Goal: Task Accomplishment & Management: Manage account settings

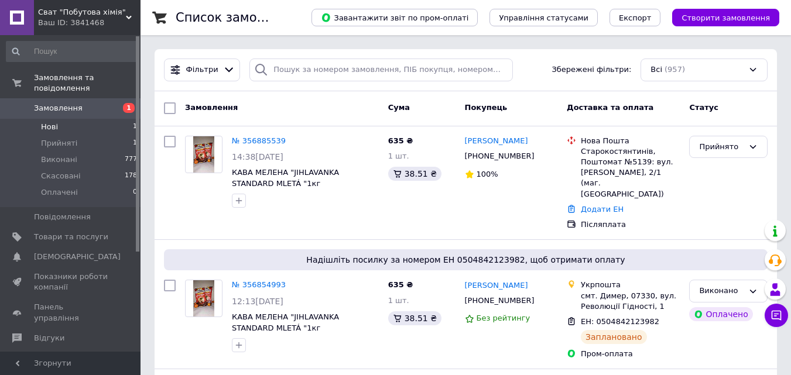
click at [49, 122] on span "Нові" at bounding box center [49, 127] width 17 height 11
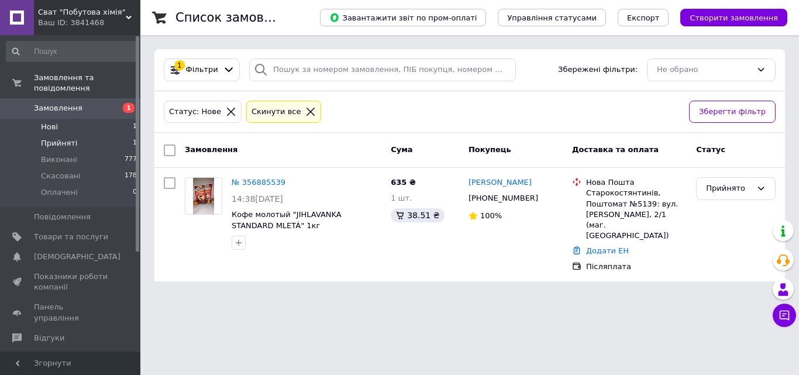
click at [62, 138] on span "Прийняті" at bounding box center [59, 143] width 36 height 11
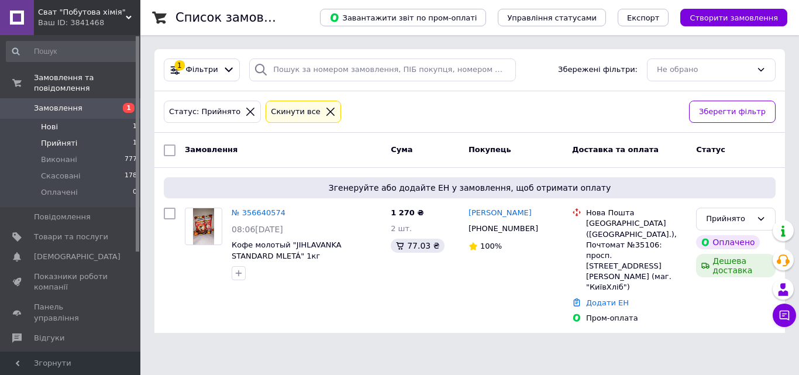
click at [105, 119] on li "Нові 1" at bounding box center [72, 127] width 144 height 16
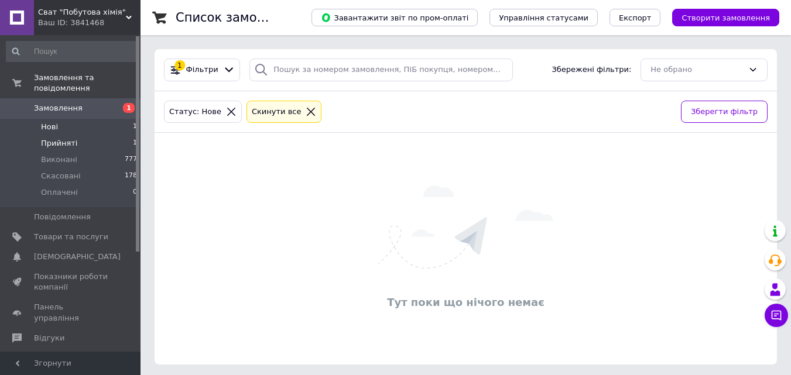
click at [66, 138] on span "Прийняті" at bounding box center [59, 143] width 36 height 11
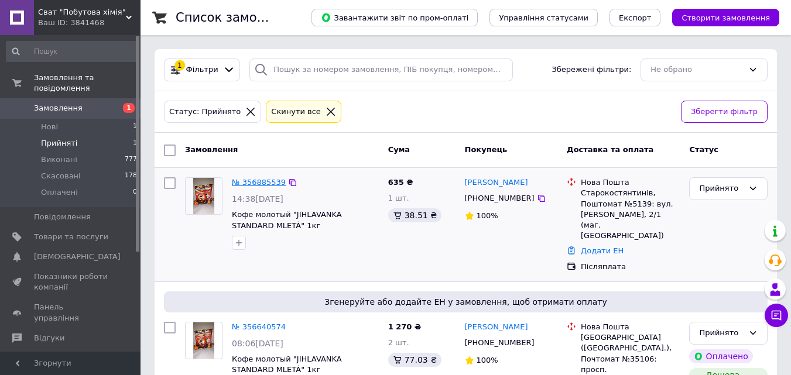
click at [260, 183] on link "№ 356885539" at bounding box center [259, 182] width 54 height 9
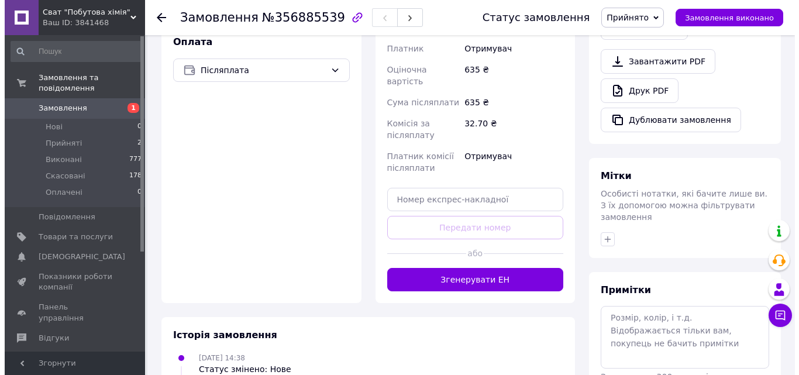
scroll to position [438, 0]
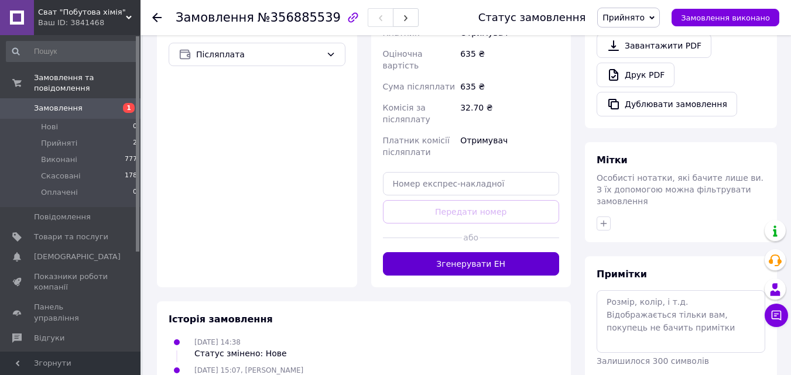
click at [467, 252] on button "Згенерувати ЕН" at bounding box center [471, 263] width 177 height 23
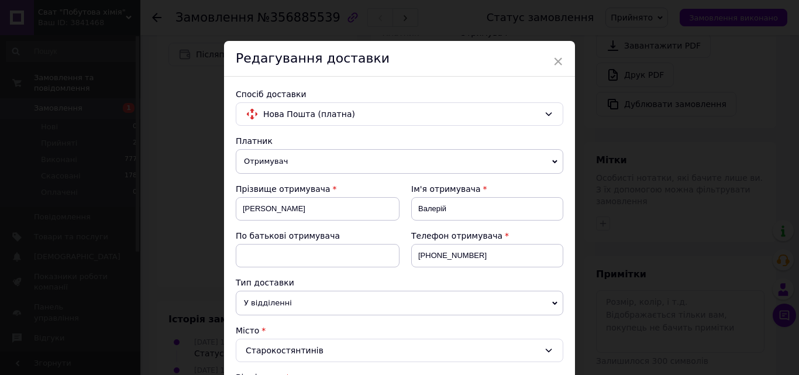
scroll to position [328, 0]
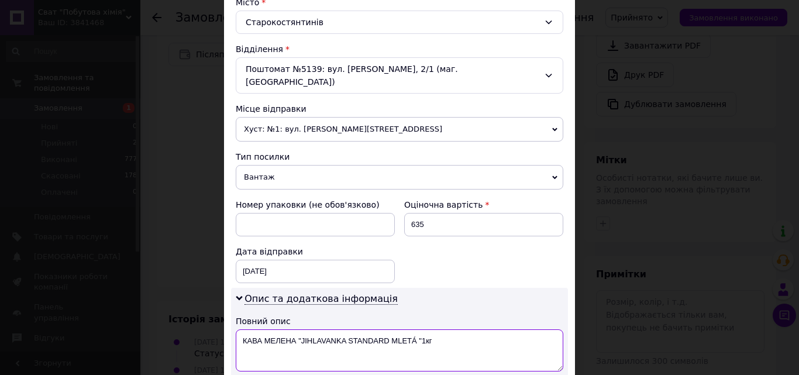
click at [422, 329] on textarea "КАВА МЕЛЕНА "JIHLAVANKA STANDARD MLETÁ "1кг" at bounding box center [400, 350] width 328 height 42
click at [298, 329] on textarea "КАВА МЕЛЕНА "JIHLAVANKA STANDARD MLETА 1кг" at bounding box center [400, 350] width 328 height 42
click at [299, 329] on textarea "КАВА МЕЛЕНА "JIHLAVANKA STANDARD MLETА 1кг" at bounding box center [400, 350] width 328 height 42
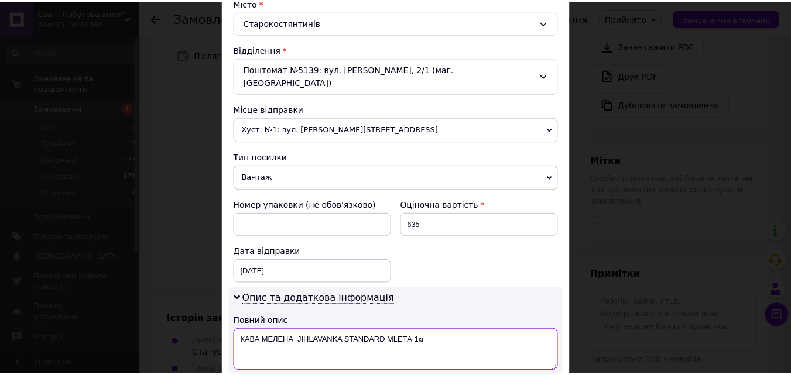
scroll to position [649, 0]
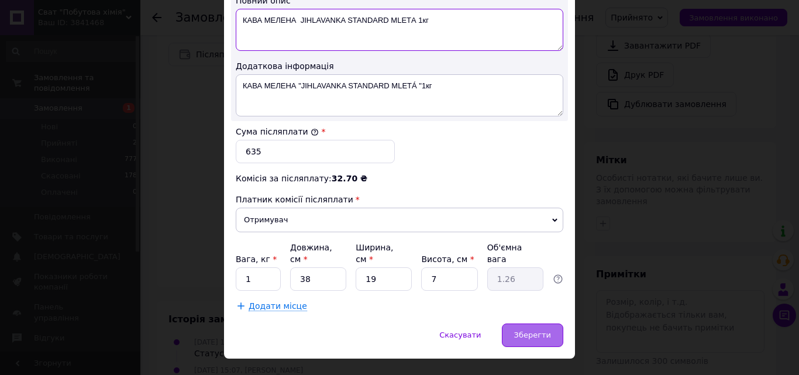
type textarea "КАВА МЕЛЕНА JIHLAVANKA STANDARD MLETА 1кг"
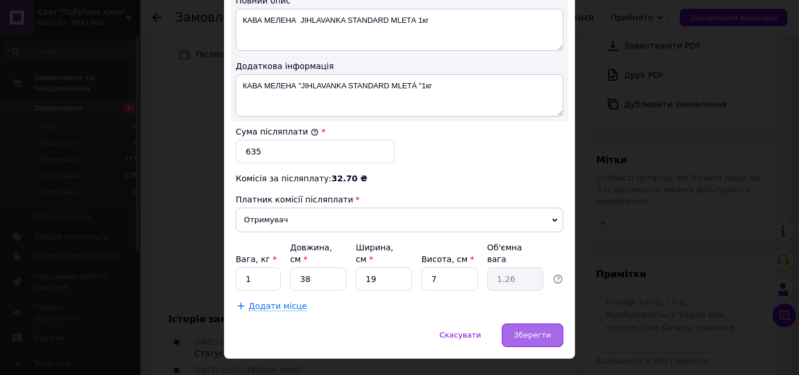
click at [531, 331] on span "Зберегти" at bounding box center [532, 335] width 37 height 9
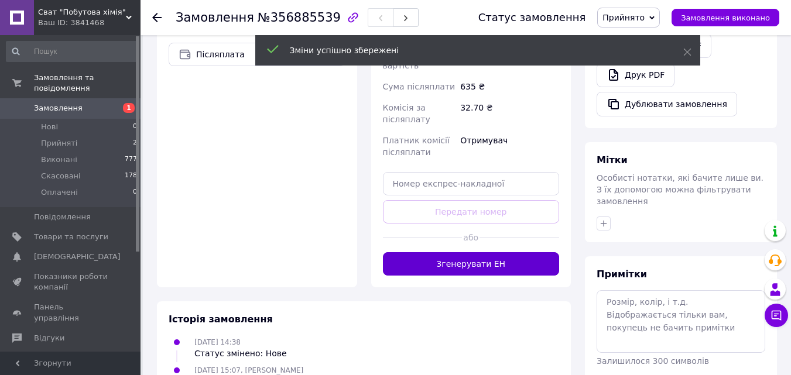
click at [481, 252] on button "Згенерувати ЕН" at bounding box center [471, 263] width 177 height 23
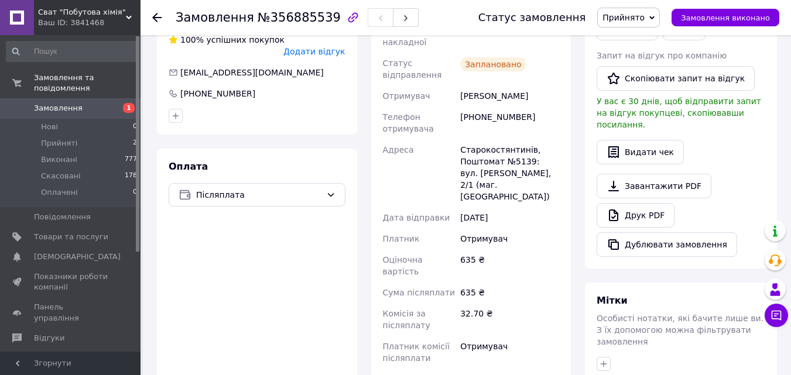
scroll to position [274, 0]
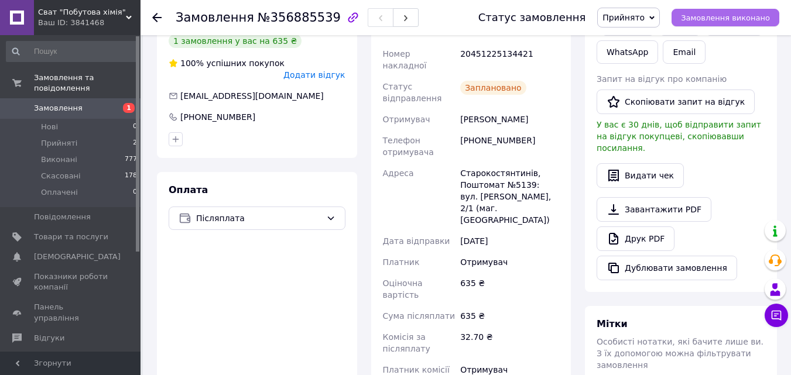
click at [738, 16] on span "Замовлення виконано" at bounding box center [725, 17] width 89 height 9
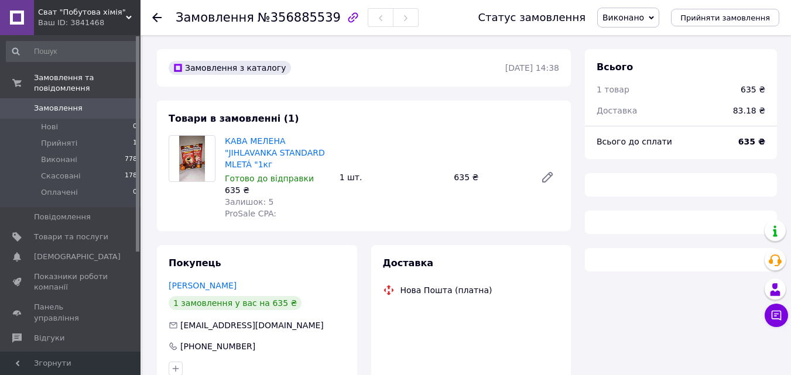
scroll to position [147, 0]
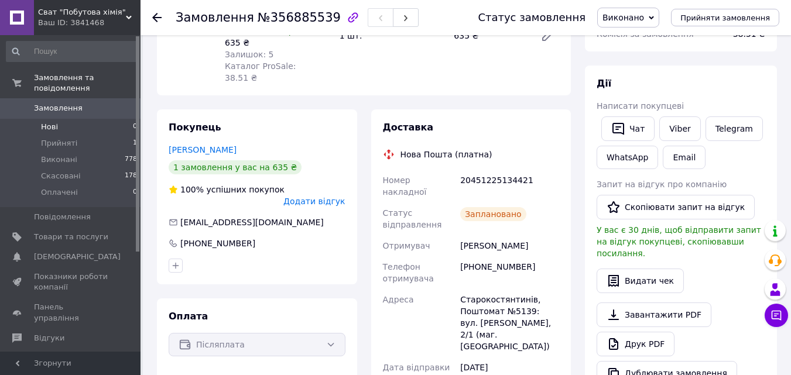
click at [73, 119] on li "Нові 0" at bounding box center [72, 127] width 144 height 16
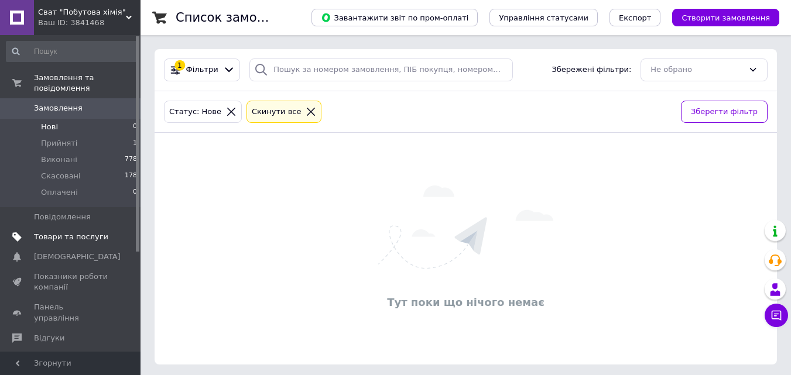
click at [59, 227] on link "Товари та послуги" at bounding box center [72, 237] width 144 height 20
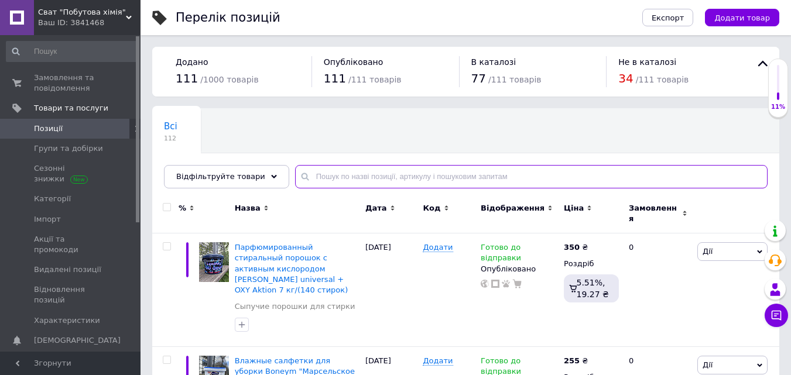
click at [399, 177] on input "text" at bounding box center [531, 176] width 472 height 23
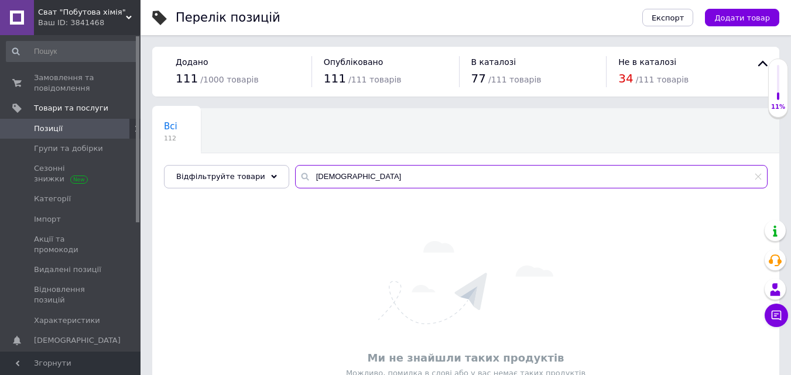
type input "і"
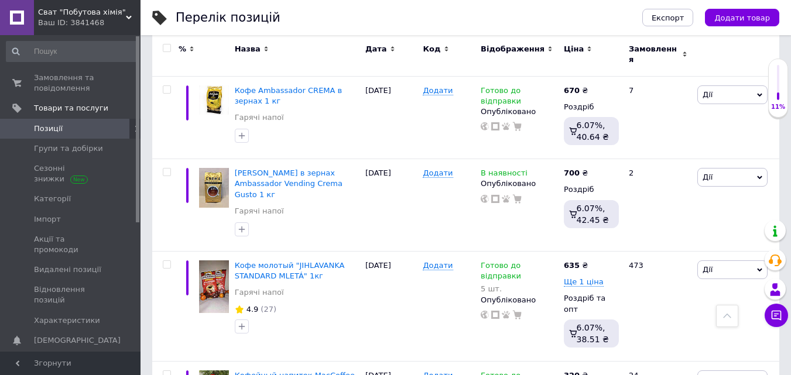
scroll to position [633, 0]
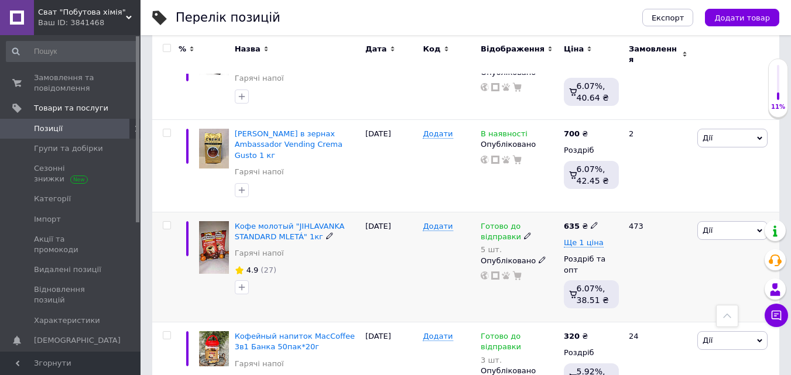
type input "кава"
click at [490, 222] on span "Готово до відправки" at bounding box center [500, 233] width 40 height 23
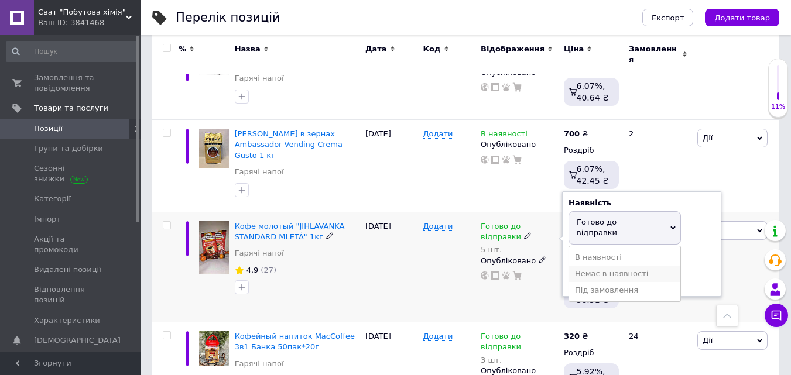
click at [583, 266] on li "Немає в наявності" at bounding box center [624, 274] width 111 height 16
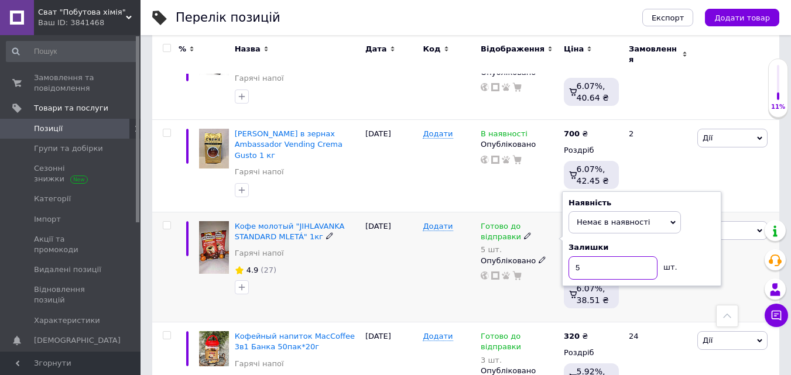
click at [583, 256] on input "5" at bounding box center [612, 267] width 89 height 23
